Goal: Check status: Verify the current state of an ongoing process or item

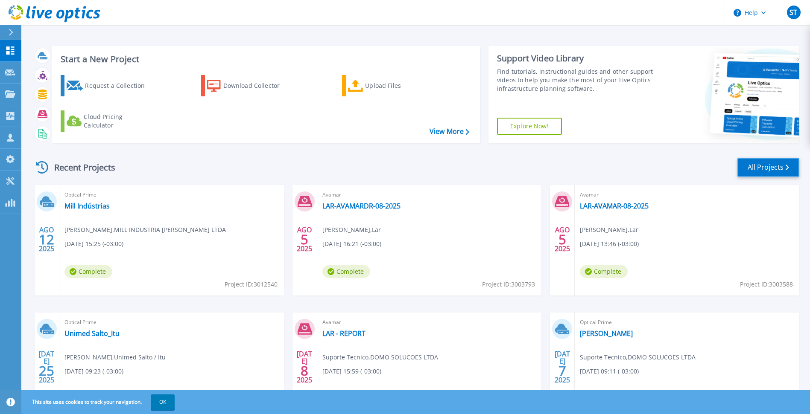
click at [792, 168] on link "All Projects" at bounding box center [768, 167] width 62 height 19
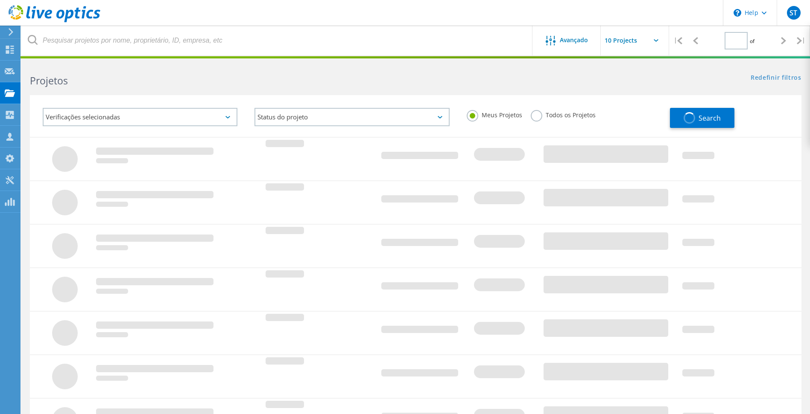
type input "1"
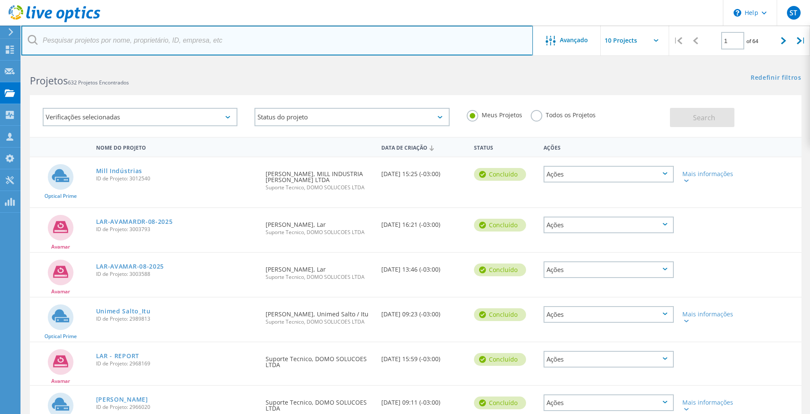
click at [162, 38] on input "text" at bounding box center [276, 41] width 511 height 30
type input "[PERSON_NAME]"
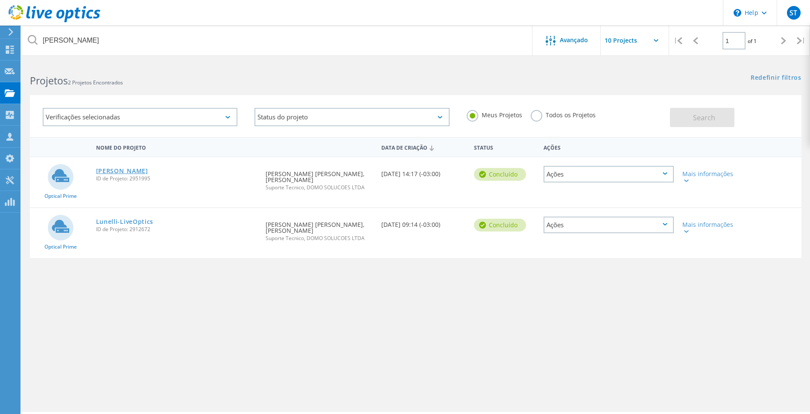
click at [106, 170] on link "[PERSON_NAME]" at bounding box center [122, 171] width 52 height 6
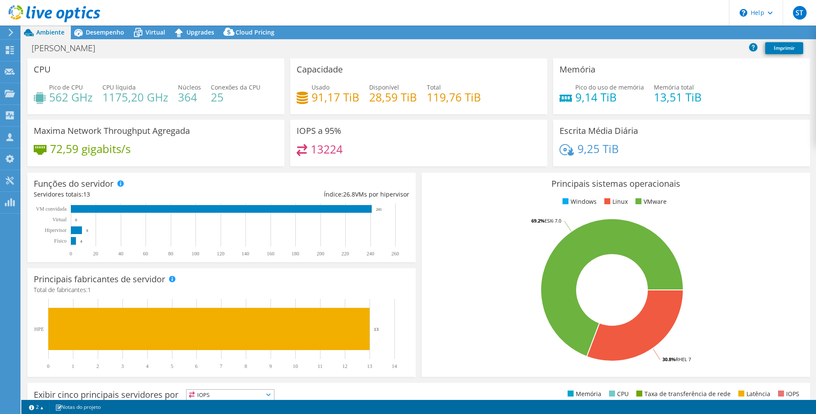
select select "SouthAmerica"
select select "USD"
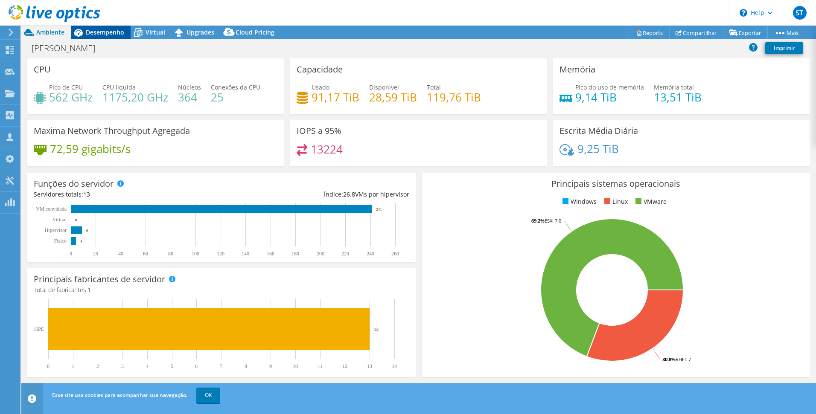
click at [108, 38] on div "Desempenho" at bounding box center [101, 33] width 60 height 14
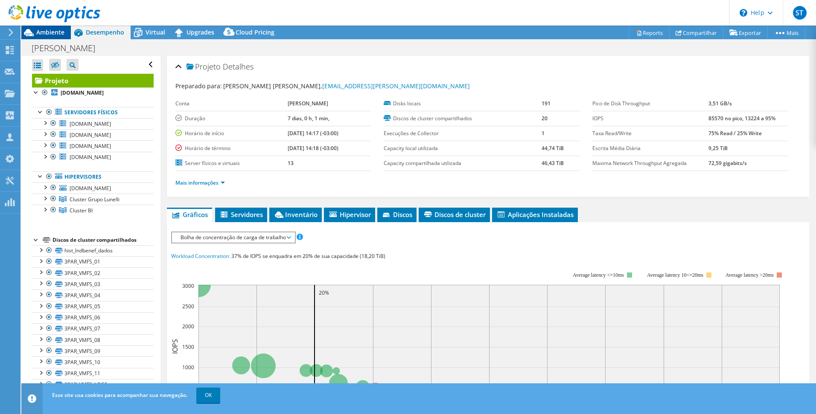
click at [48, 38] on div "Ambiente" at bounding box center [46, 33] width 50 height 14
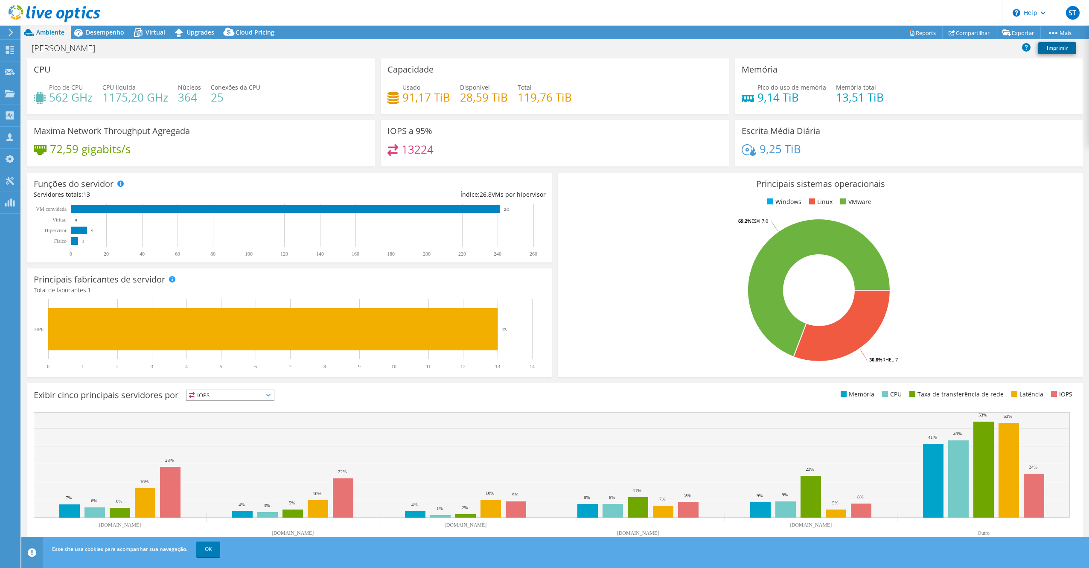
click at [816, 49] on link "Imprimir" at bounding box center [1057, 48] width 38 height 12
